Goal: Task Accomplishment & Management: Manage account settings

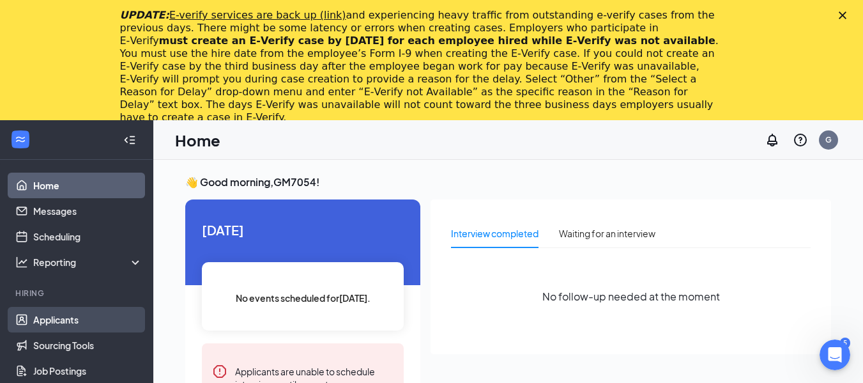
click at [57, 318] on link "Applicants" at bounding box center [87, 320] width 109 height 26
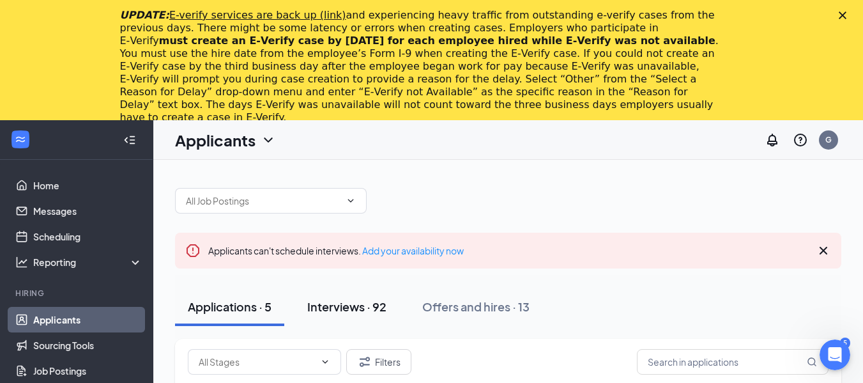
click at [350, 311] on div "Interviews · 92" at bounding box center [346, 306] width 79 height 16
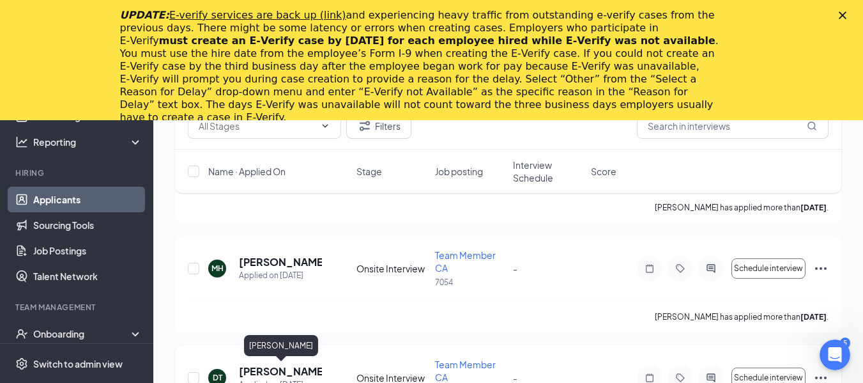
scroll to position [2556, 0]
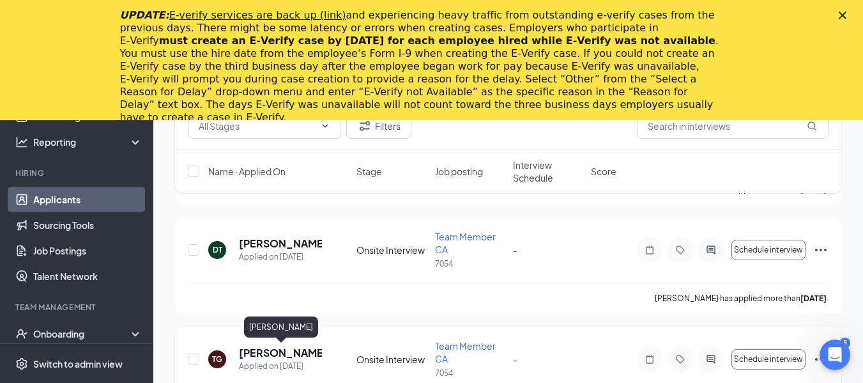
click at [300, 356] on h5 "[PERSON_NAME]" at bounding box center [280, 353] width 83 height 14
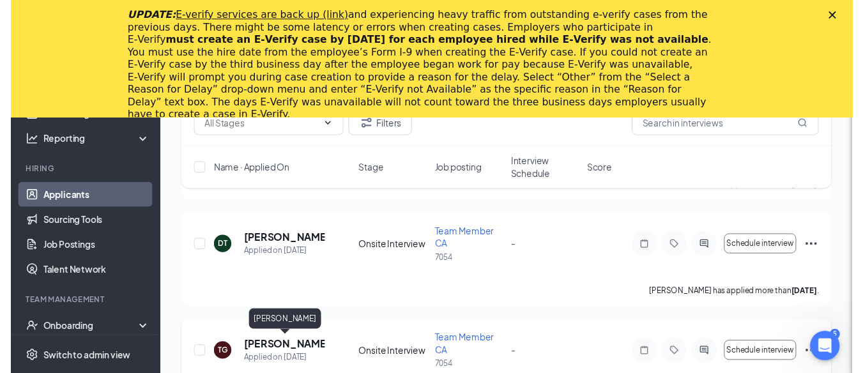
scroll to position [2555, 0]
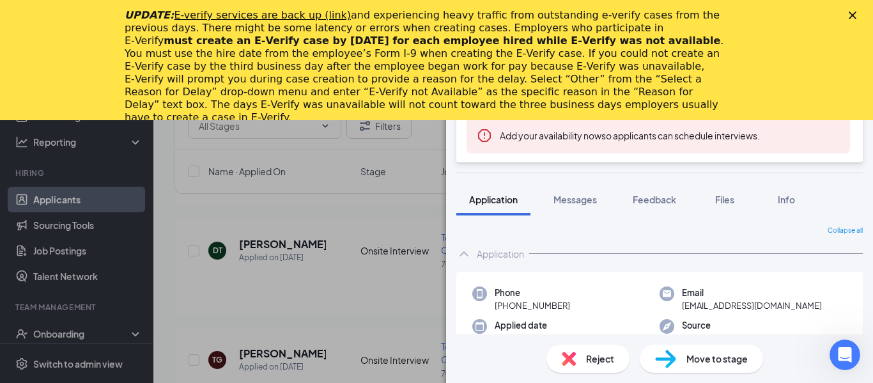
click at [215, 243] on div "TG [PERSON_NAME] Team Member CA at 7054 Add a tag Onsite Interview Status : Not…" at bounding box center [436, 191] width 873 height 383
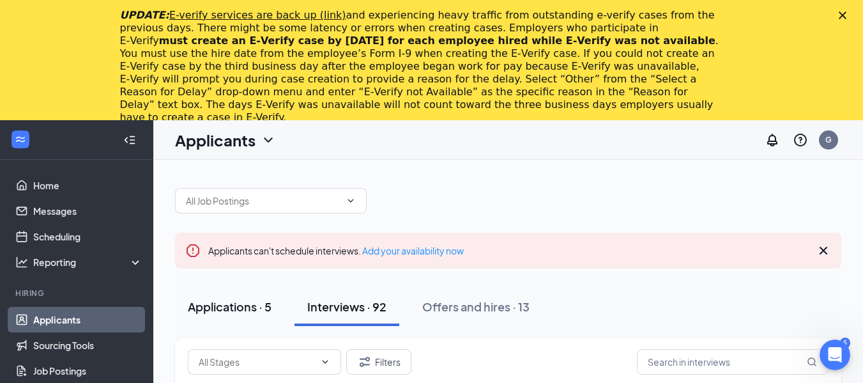
click at [230, 309] on div "Applications · 5" at bounding box center [230, 306] width 84 height 16
